Goal: Obtain resource: Download file/media

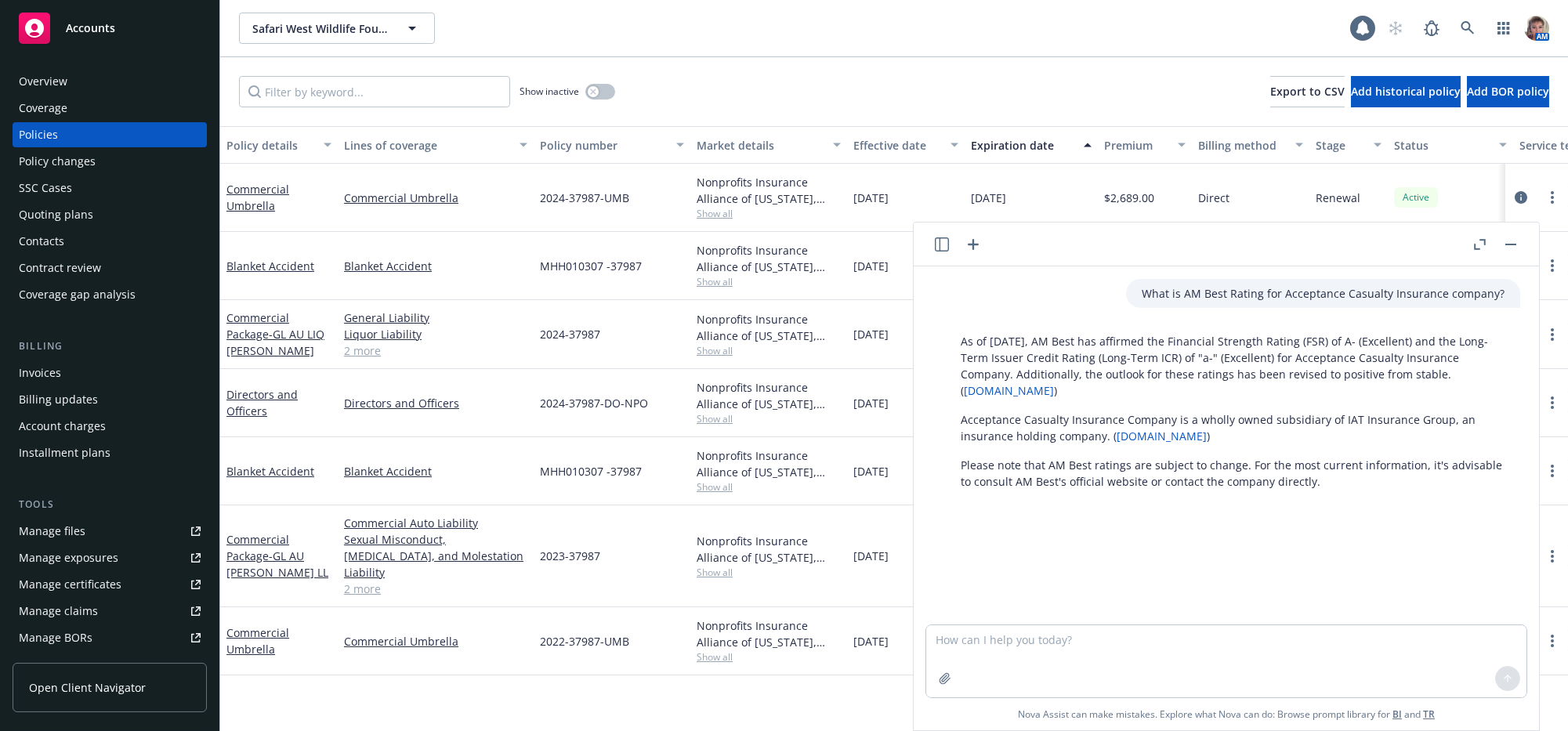
click at [1501, 239] on button "button" at bounding box center [1510, 244] width 19 height 19
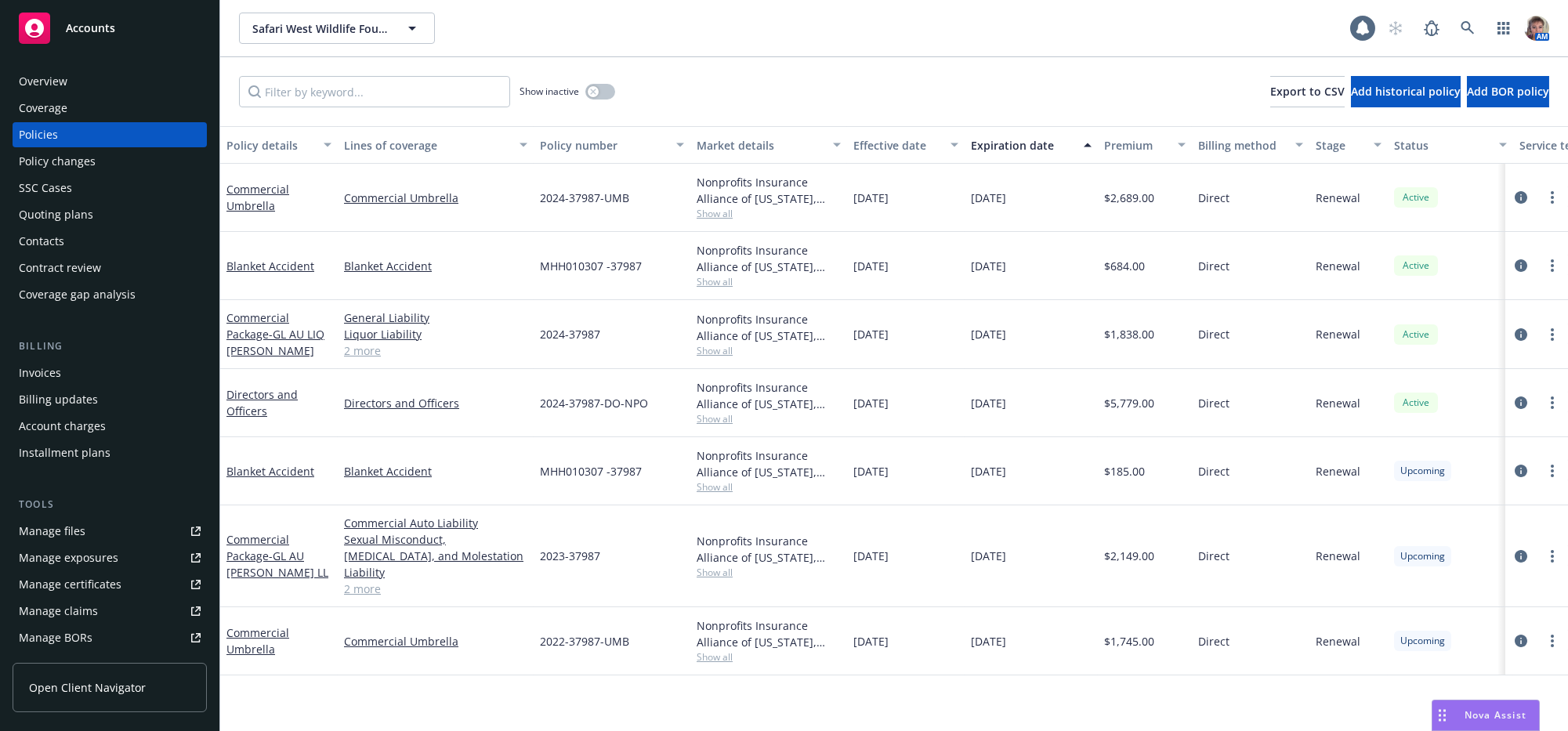
click at [47, 94] on div "Overview" at bounding box center [42, 81] width 48 height 25
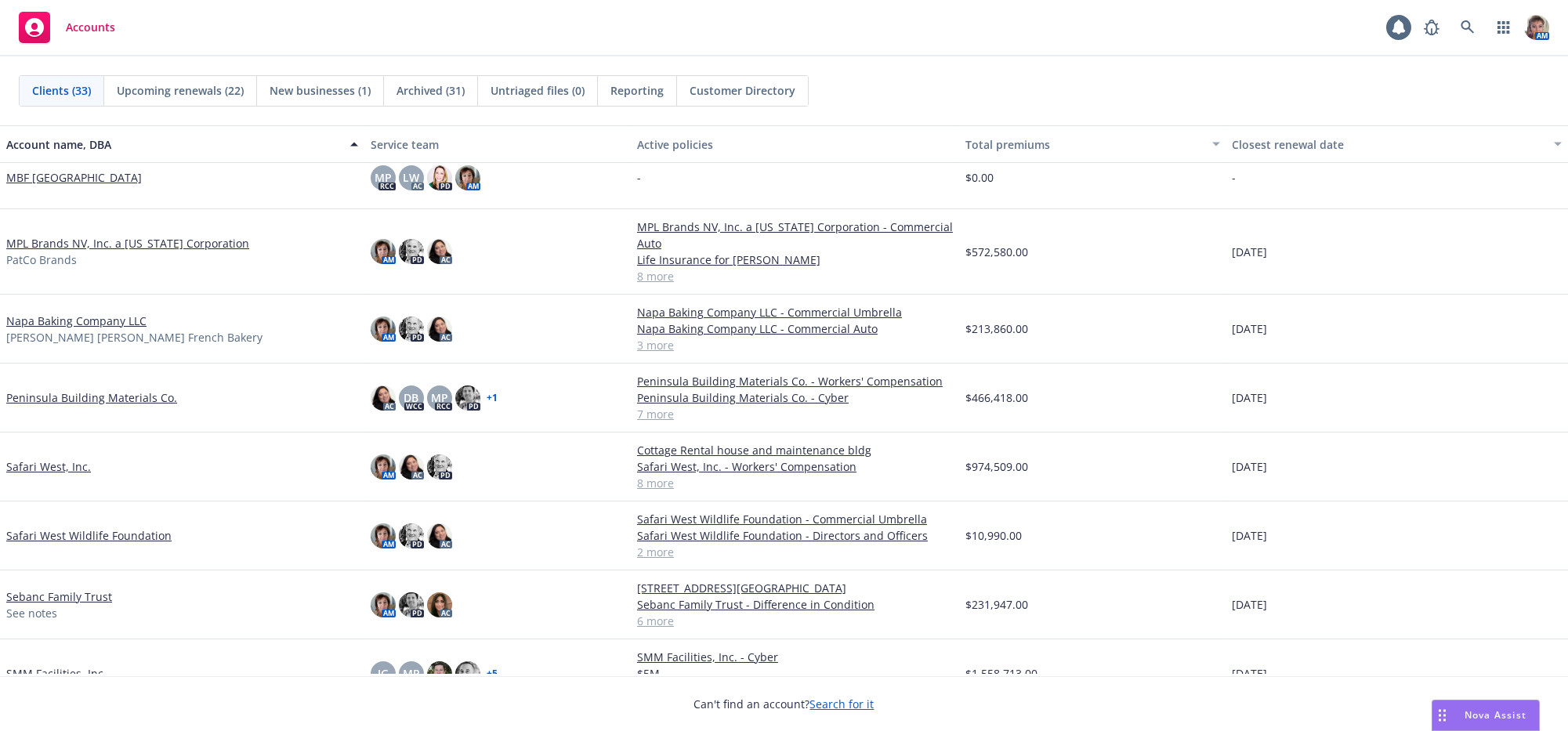
scroll to position [1065, 0]
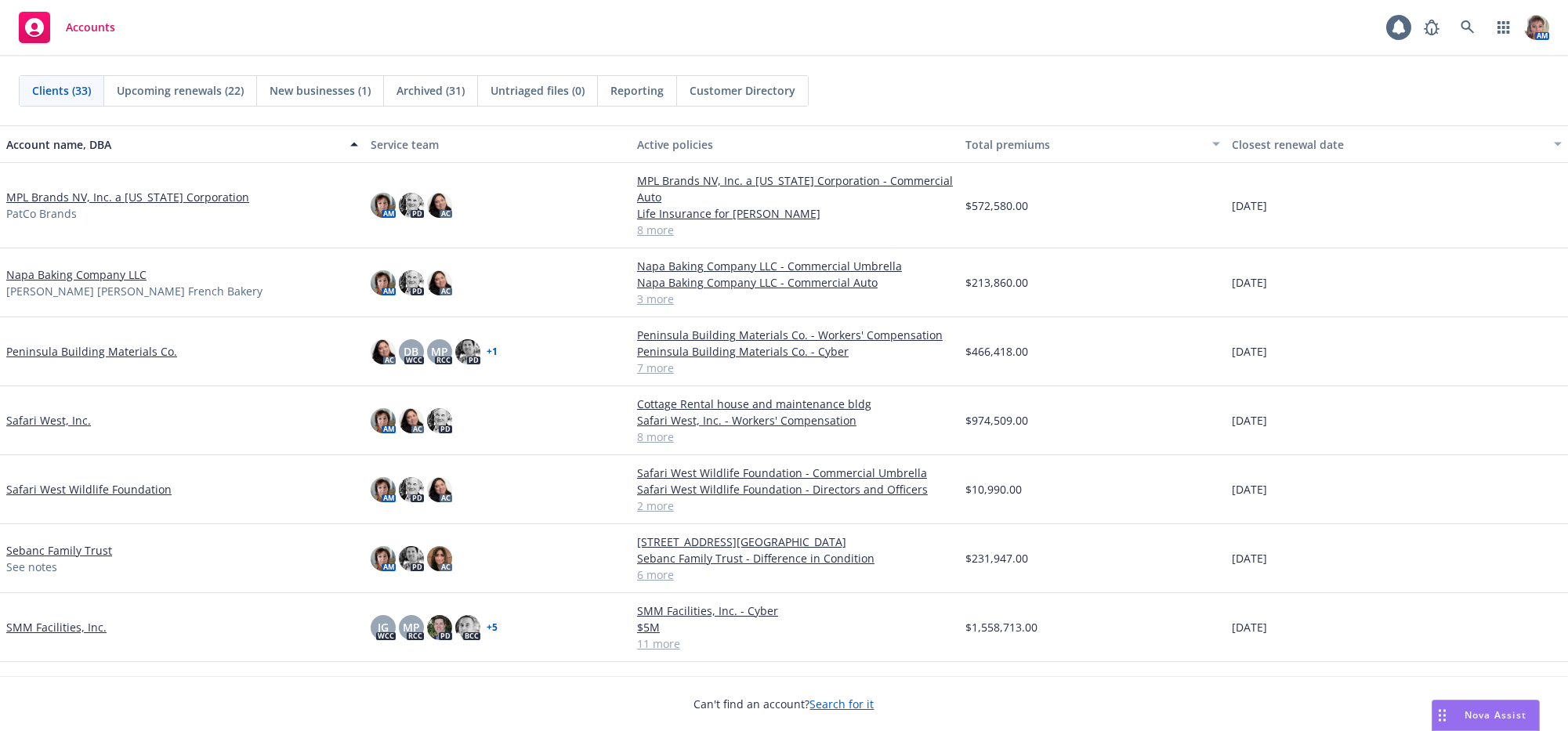
click at [73, 429] on link "Safari West, Inc." at bounding box center [48, 419] width 85 height 16
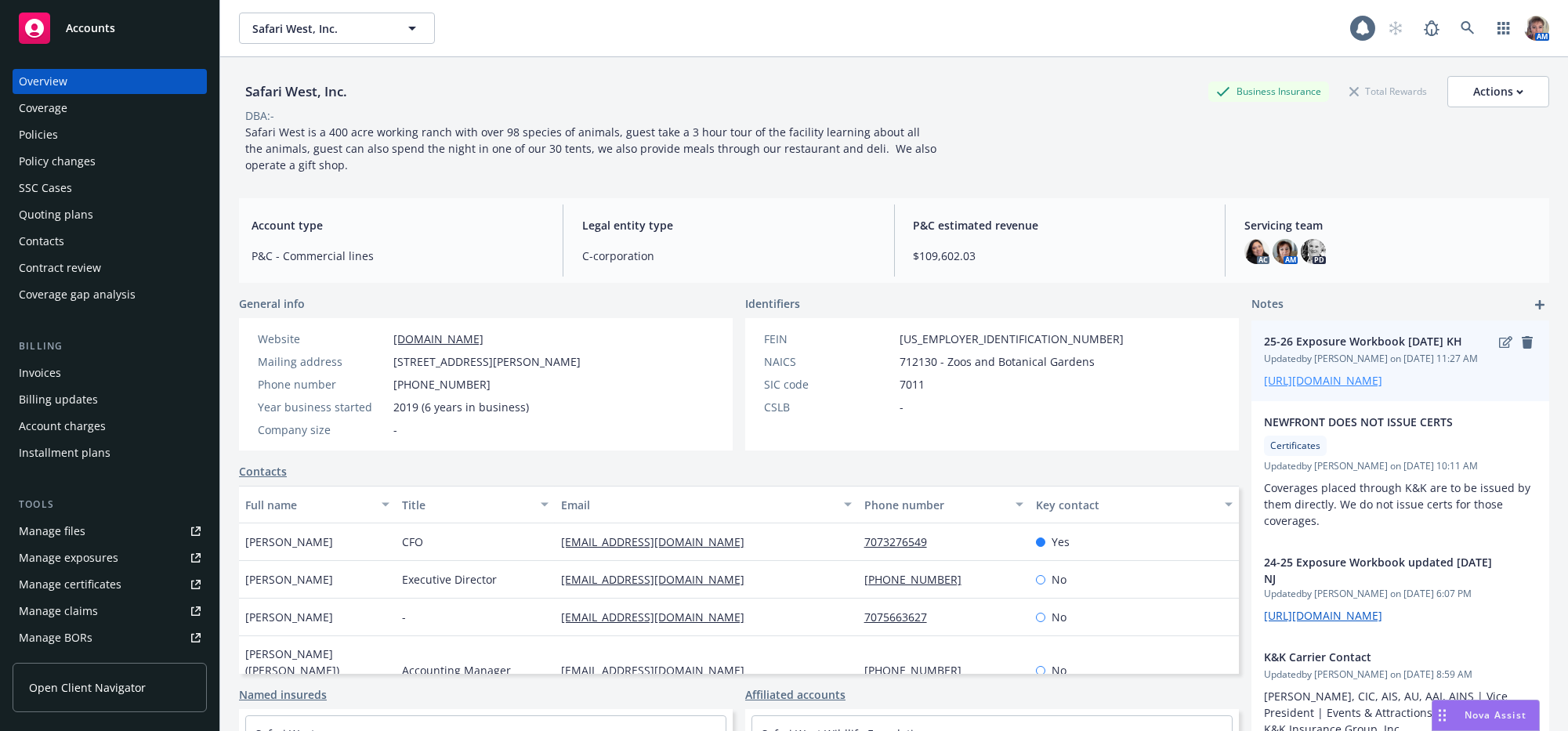
click at [1287, 388] on link "[URL][DOMAIN_NAME]" at bounding box center [1323, 380] width 119 height 15
